Goal: Feedback & Contribution: Contribute content

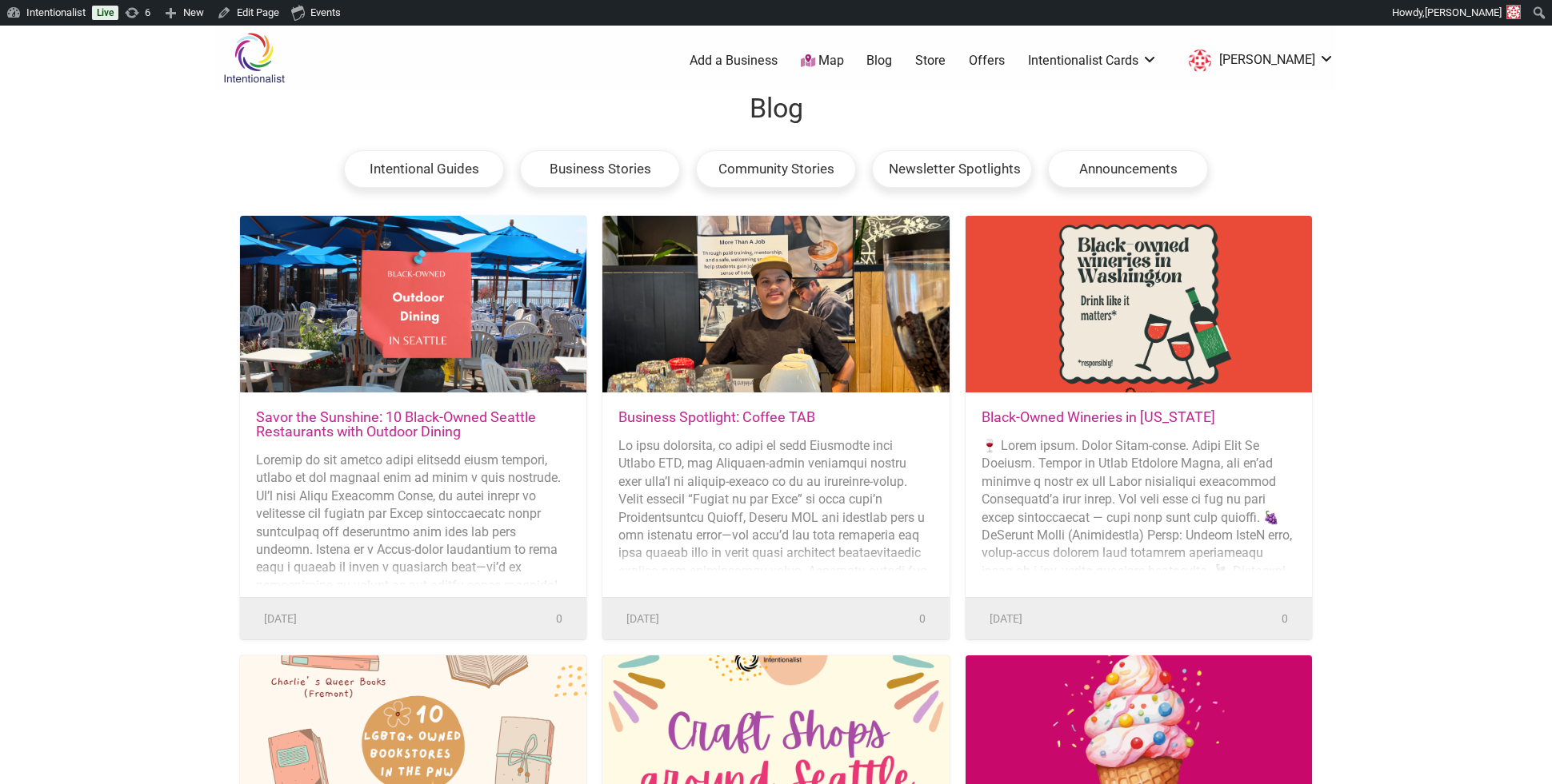
click at [415, 423] on link "Savor the Sunshine: 10 Black-Owned Seattle Restaurants with Outdoor Dining" at bounding box center [395, 423] width 280 height 31
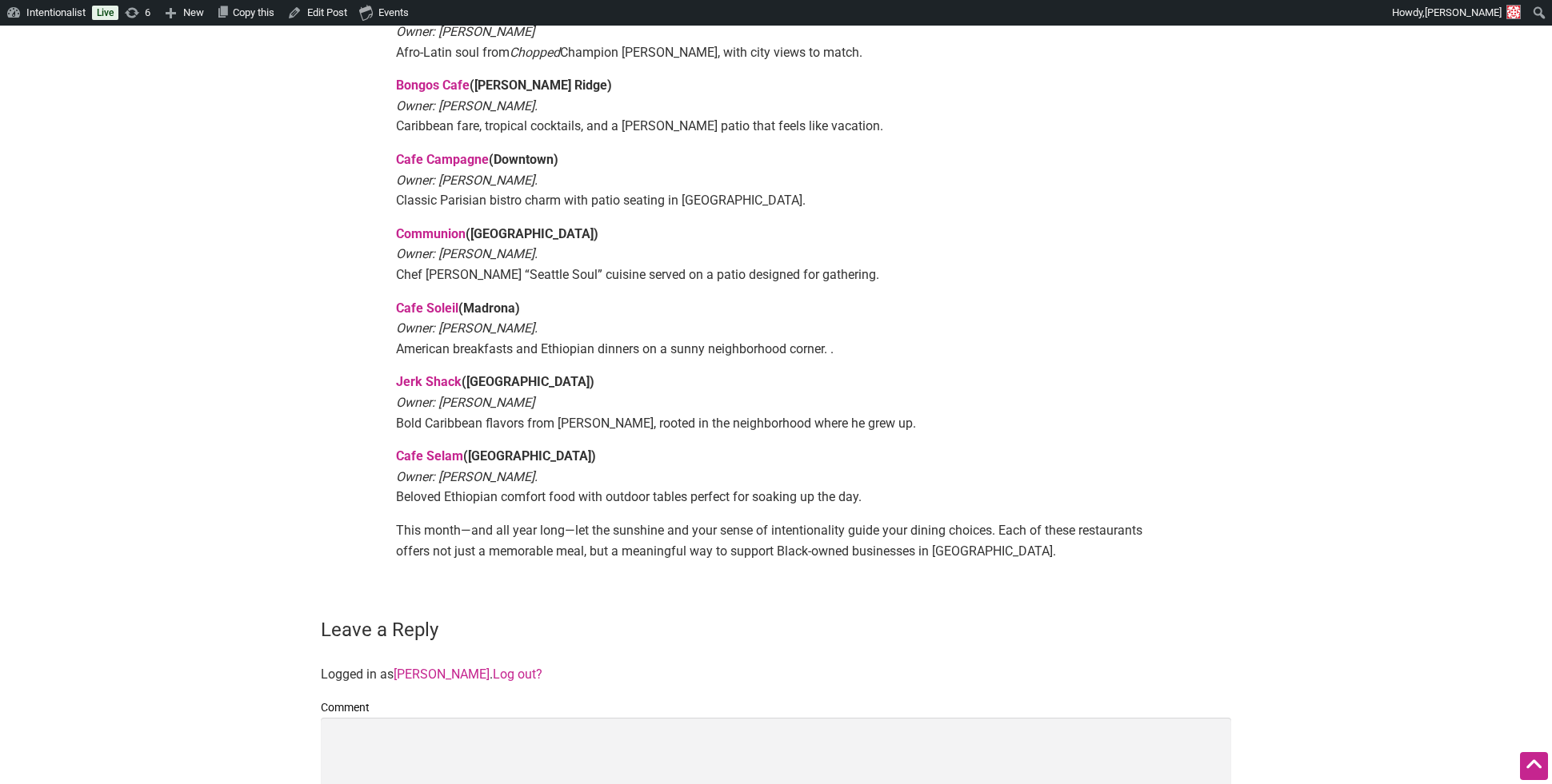
scroll to position [1065, 0]
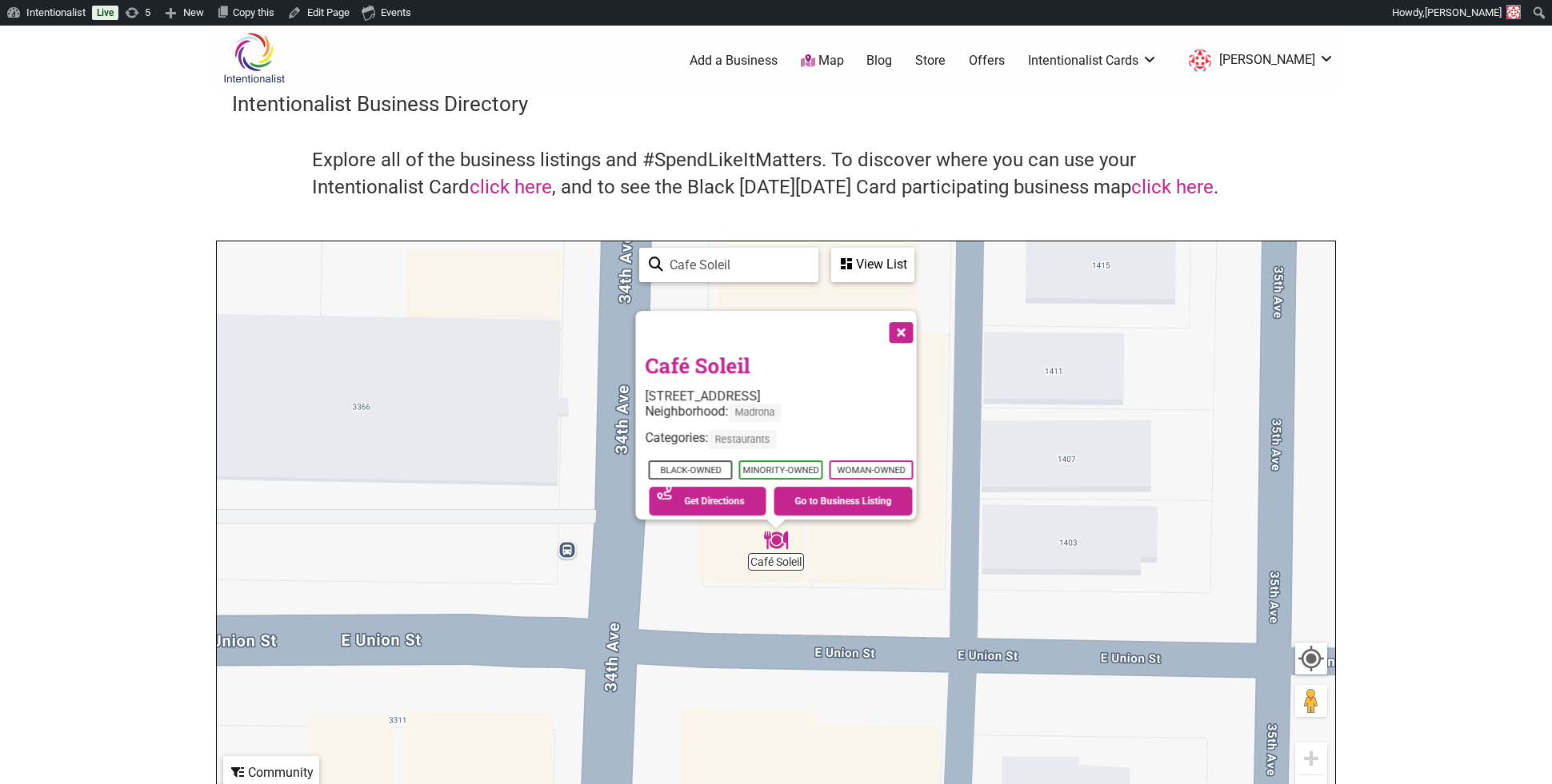
click at [269, 62] on img at bounding box center [253, 58] width 76 height 52
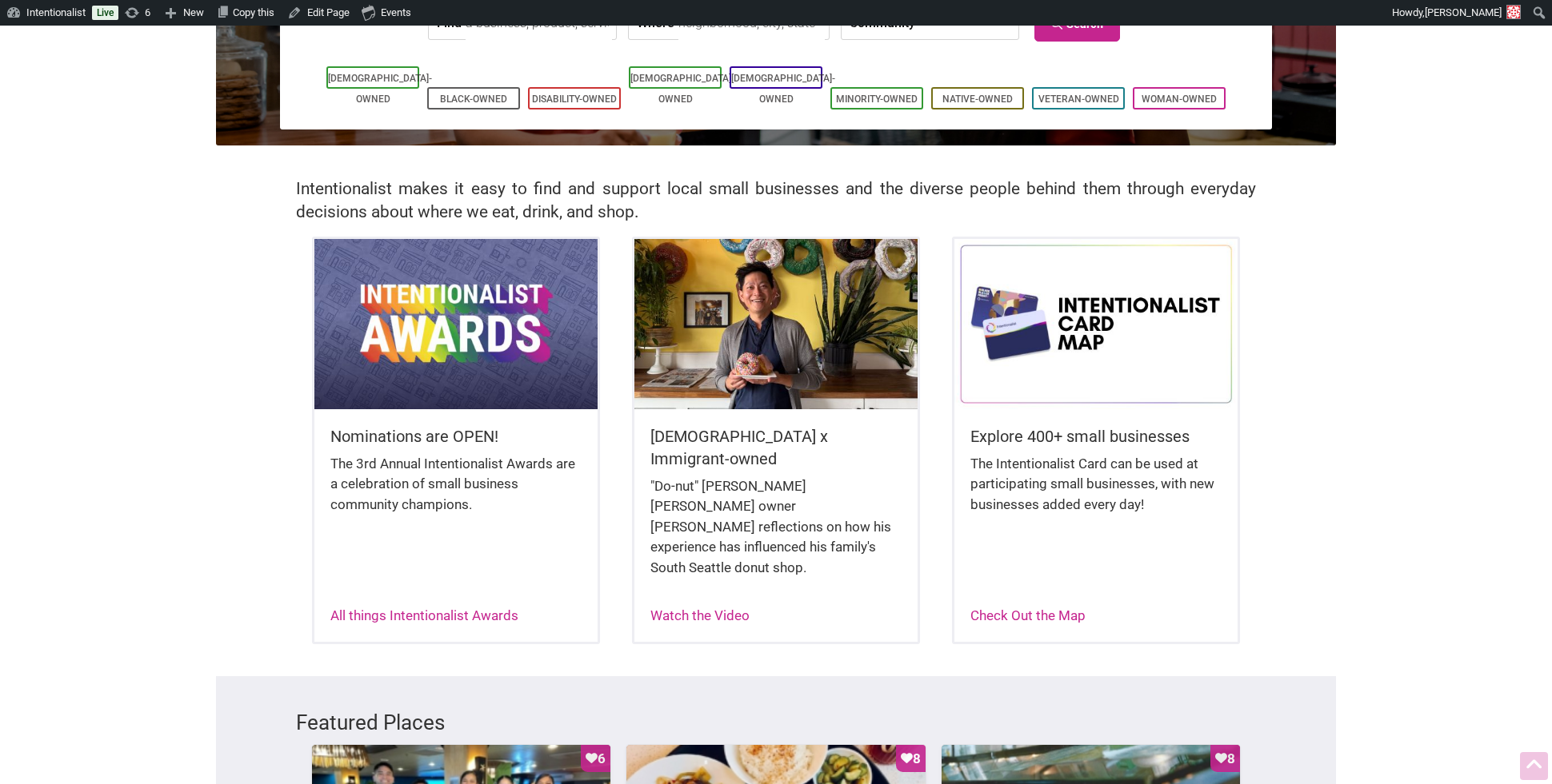
scroll to position [241, 0]
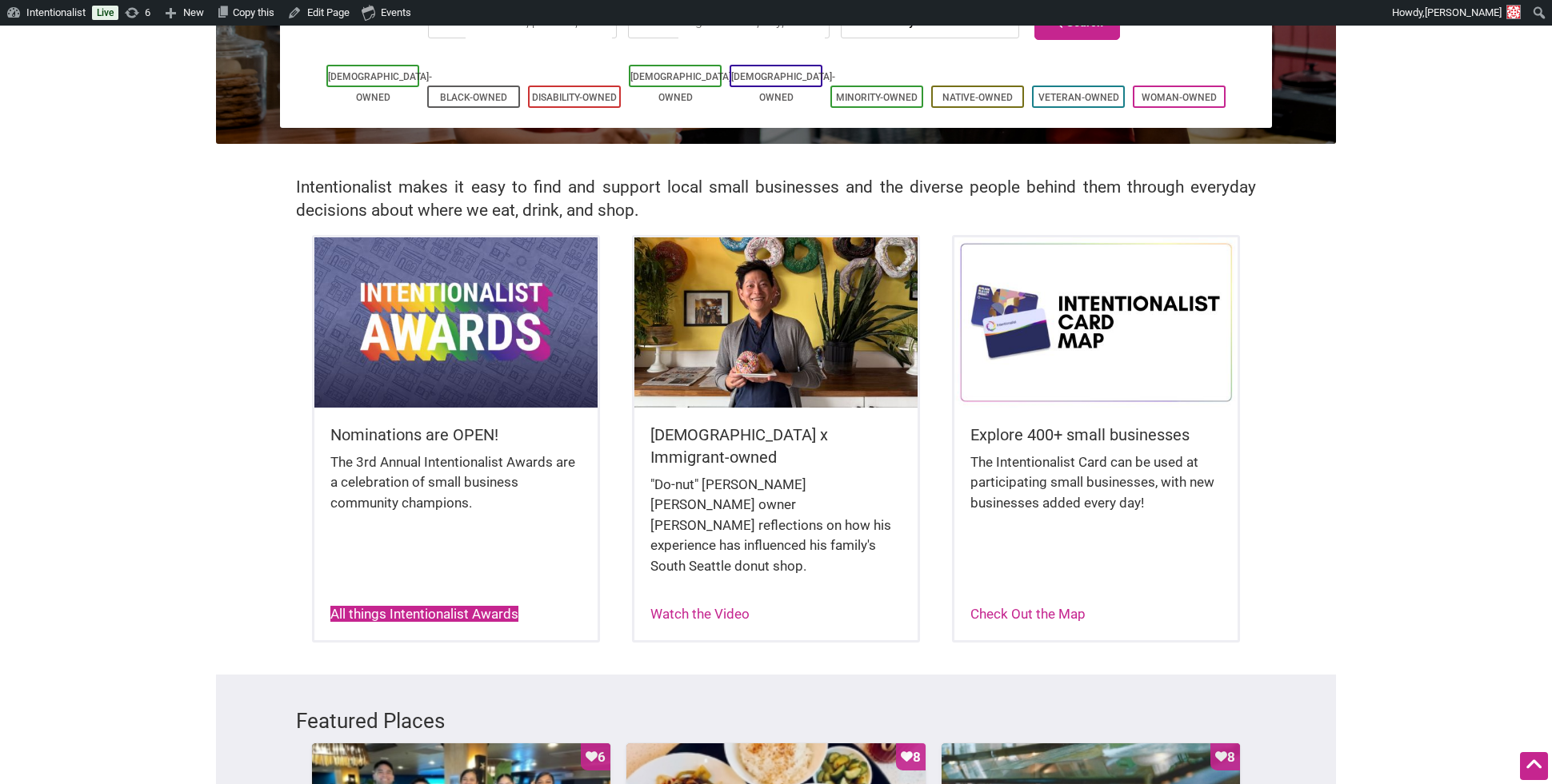
click at [393, 606] on link "All things Intentionalist Awards" at bounding box center [424, 613] width 188 height 16
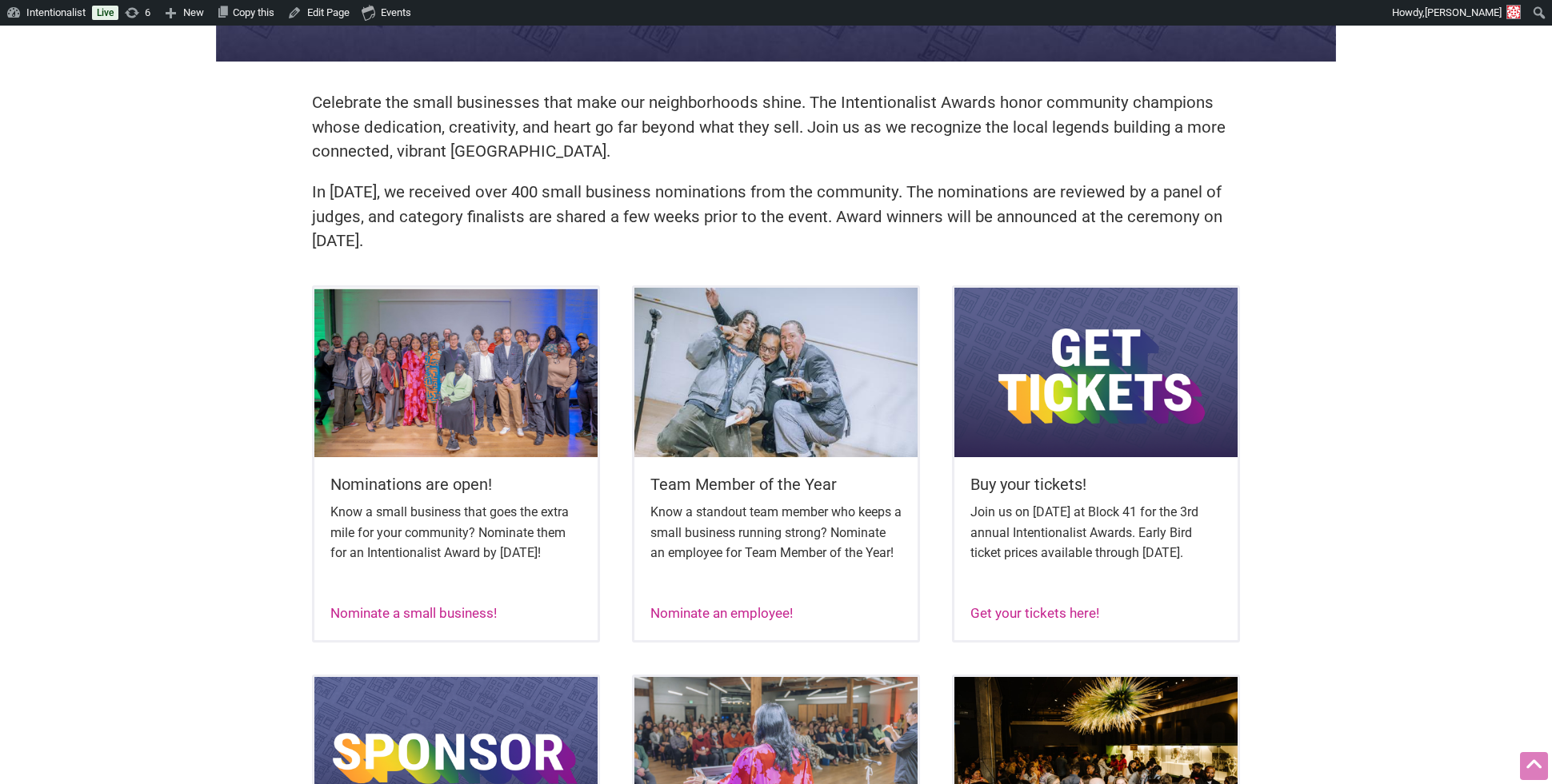
scroll to position [502, 0]
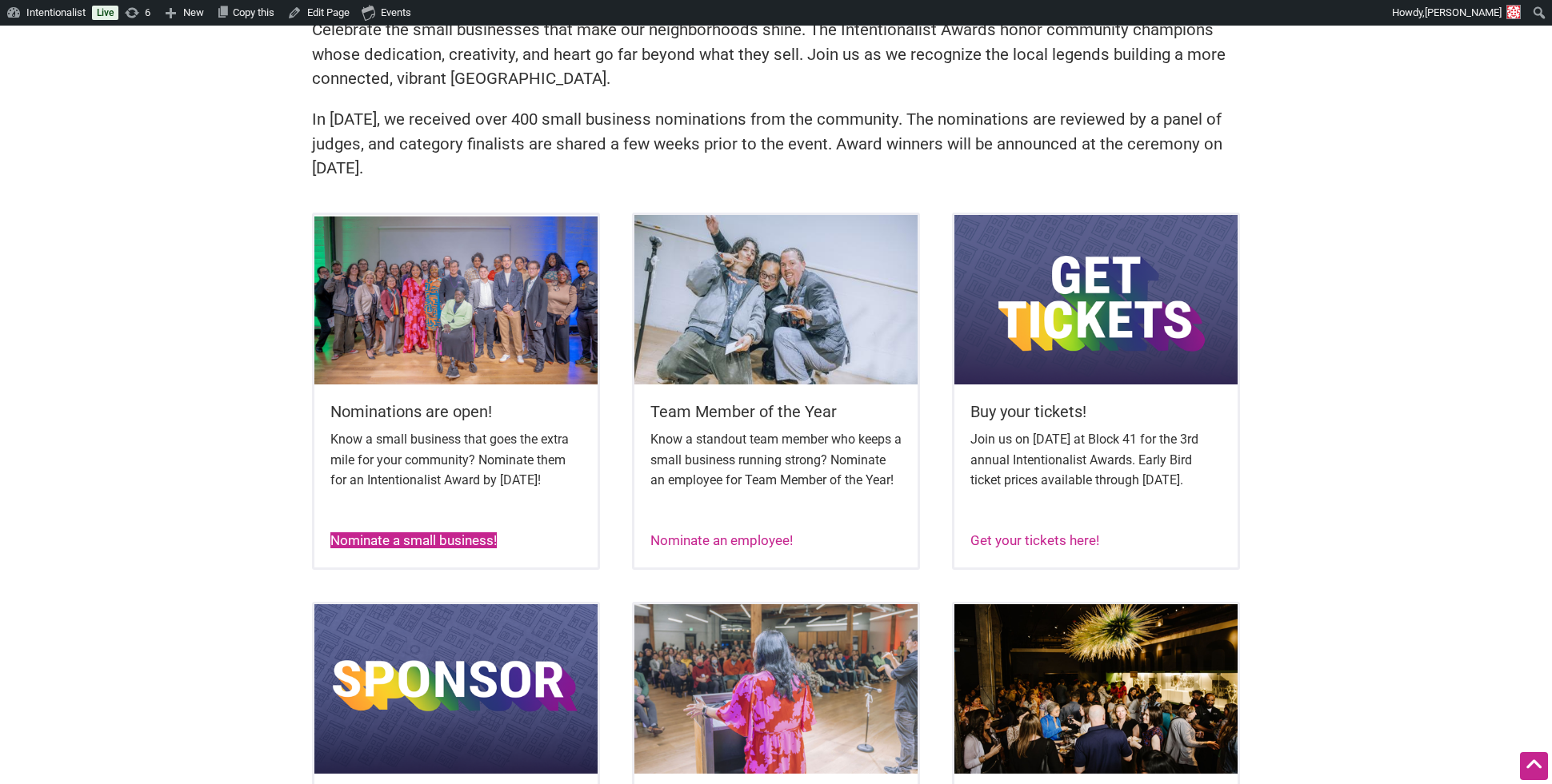
click at [392, 549] on link "Nominate a small business!" at bounding box center [413, 540] width 166 height 16
